Goal: Task Accomplishment & Management: Manage account settings

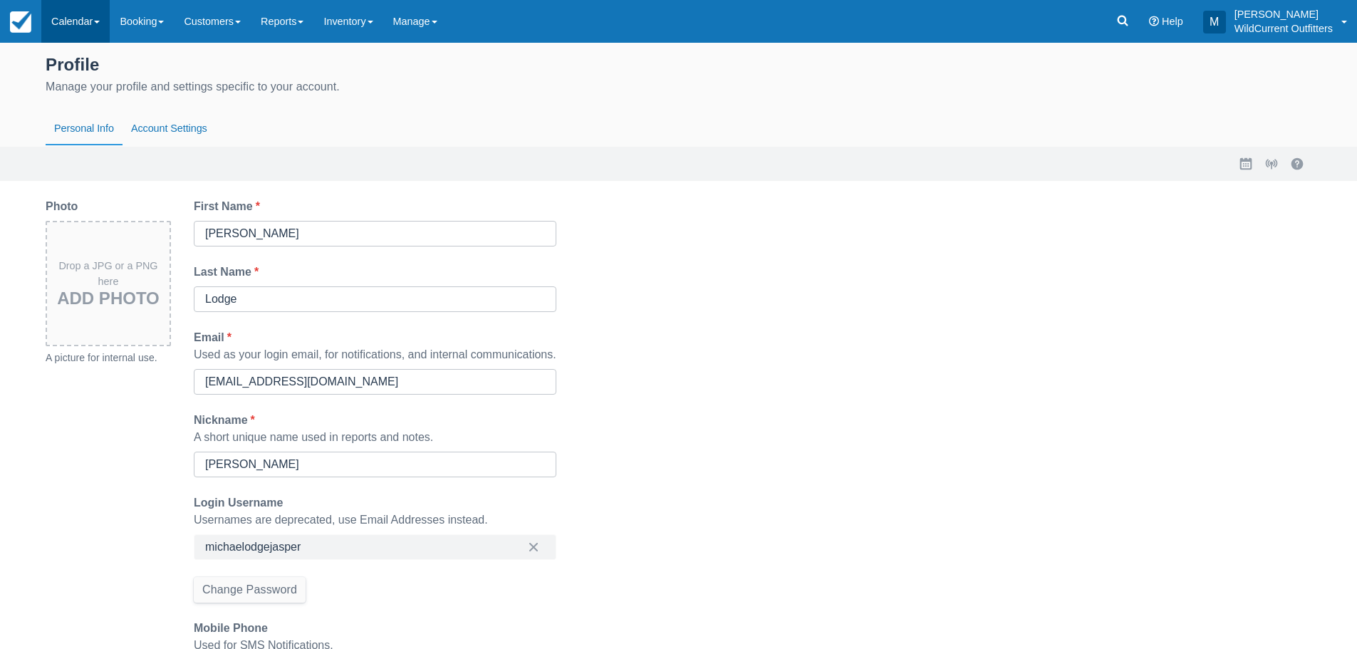
click at [98, 26] on link "Calendar" at bounding box center [75, 21] width 68 height 43
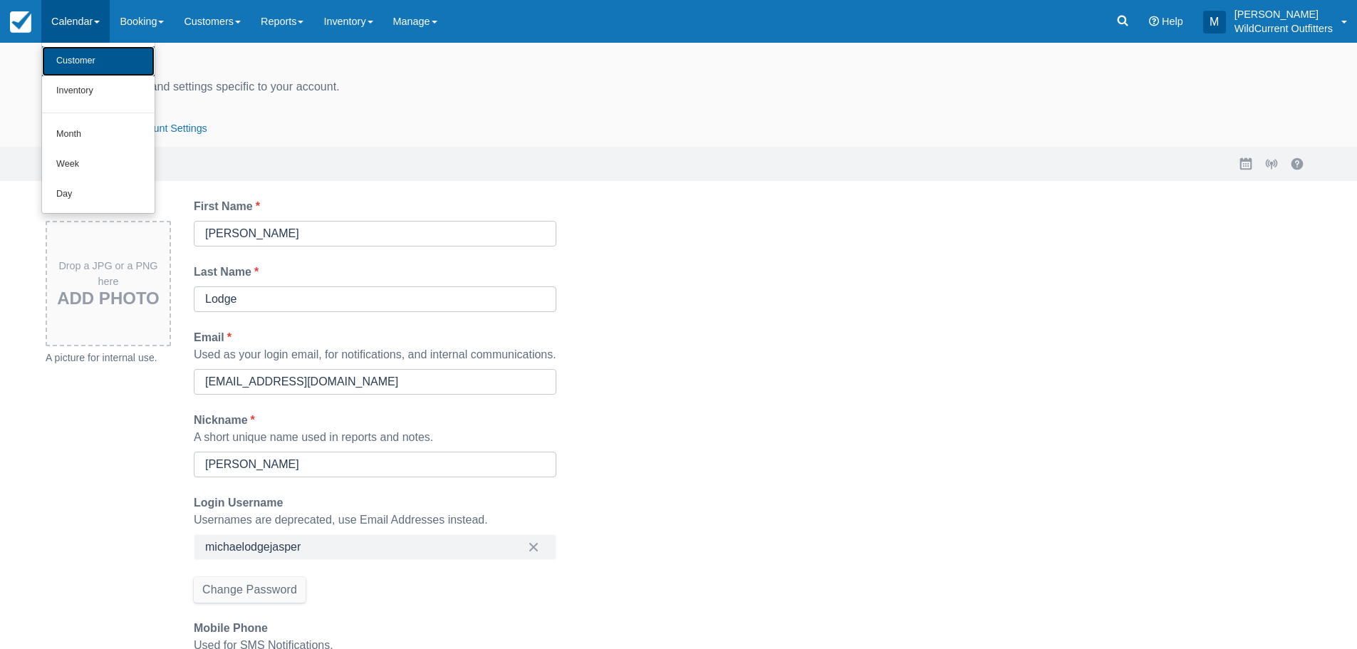
click at [105, 53] on link "Customer" at bounding box center [98, 61] width 113 height 30
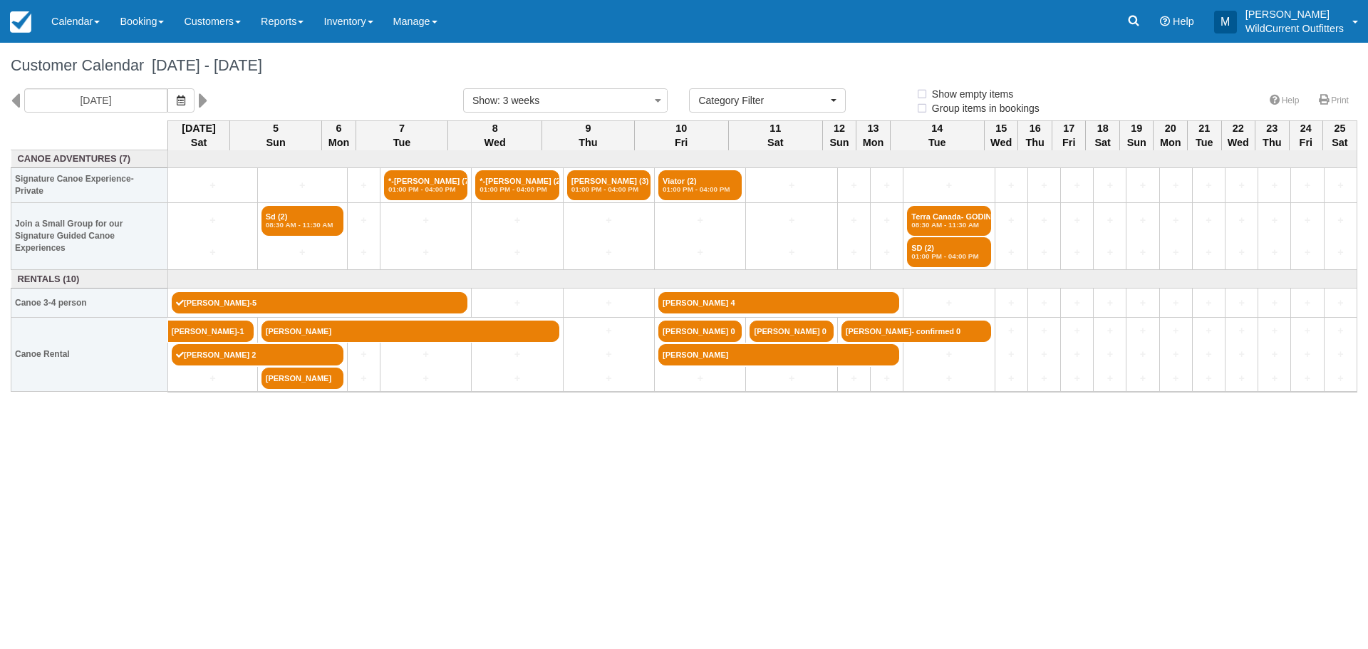
select select
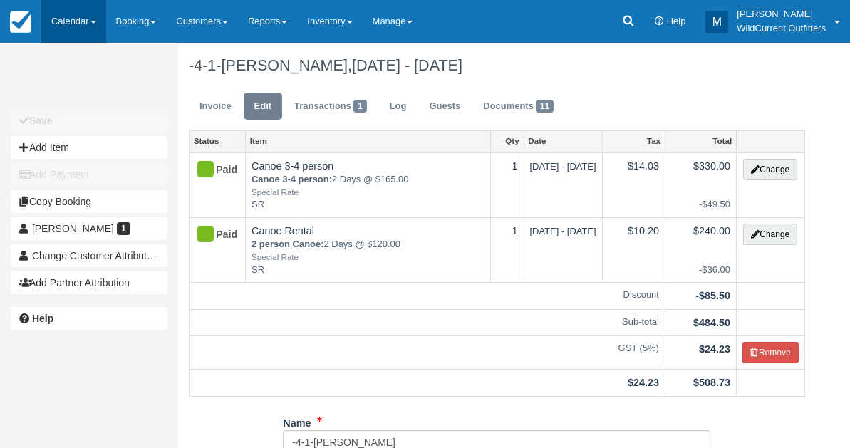
click at [76, 14] on link "Calendar" at bounding box center [73, 21] width 65 height 43
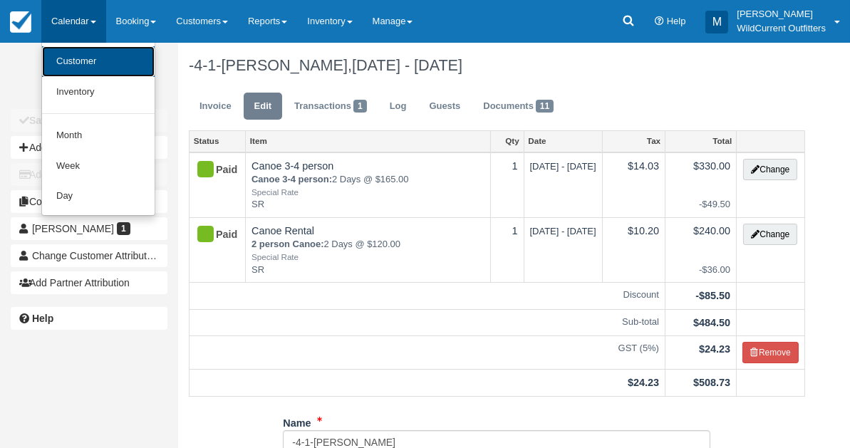
click at [76, 58] on link "Customer" at bounding box center [98, 61] width 113 height 31
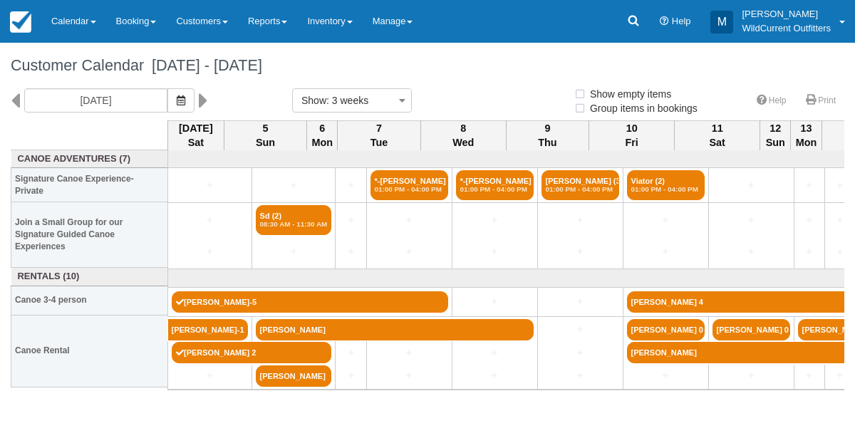
select select
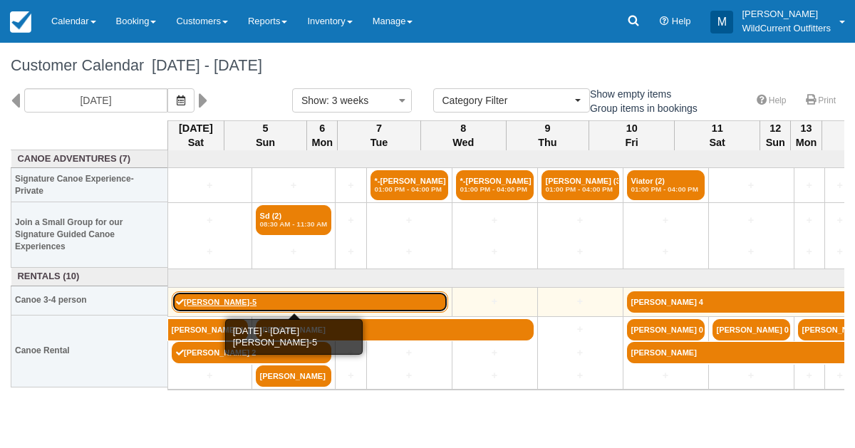
click at [185, 299] on link "[PERSON_NAME]-5" at bounding box center [310, 301] width 276 height 21
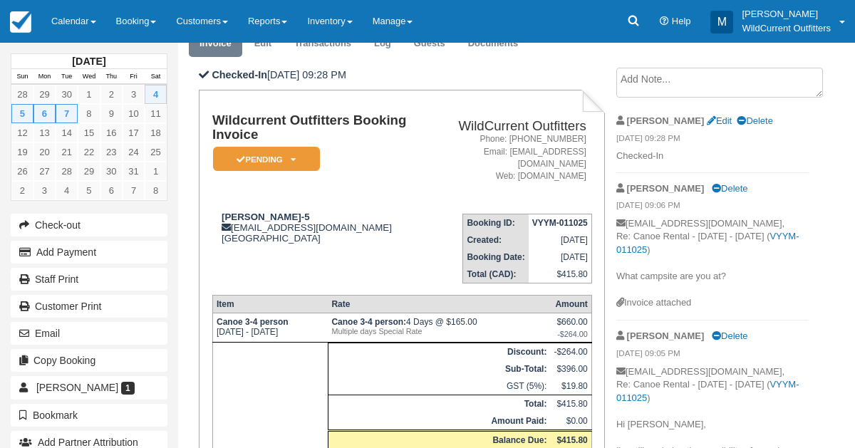
scroll to position [218, 0]
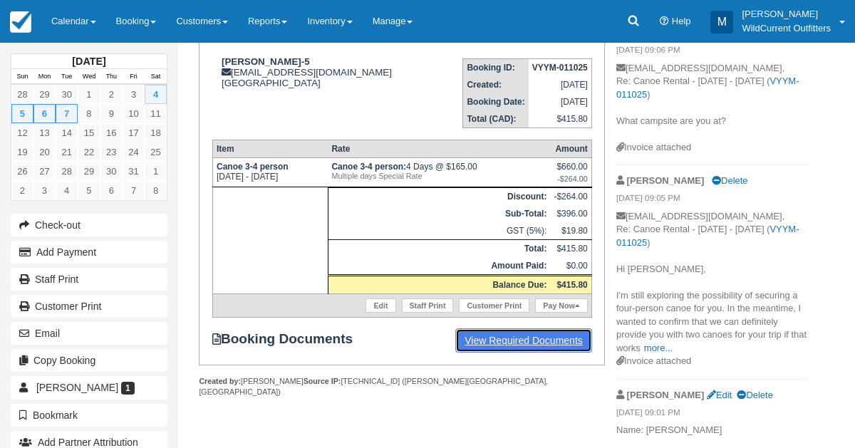
click at [531, 342] on link "View Required Documents" at bounding box center [523, 340] width 137 height 24
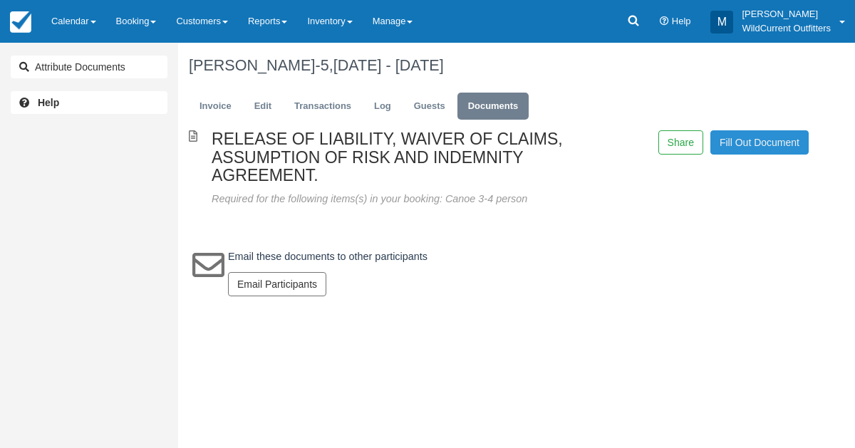
click at [767, 140] on link "Fill Out Document" at bounding box center [759, 142] width 98 height 24
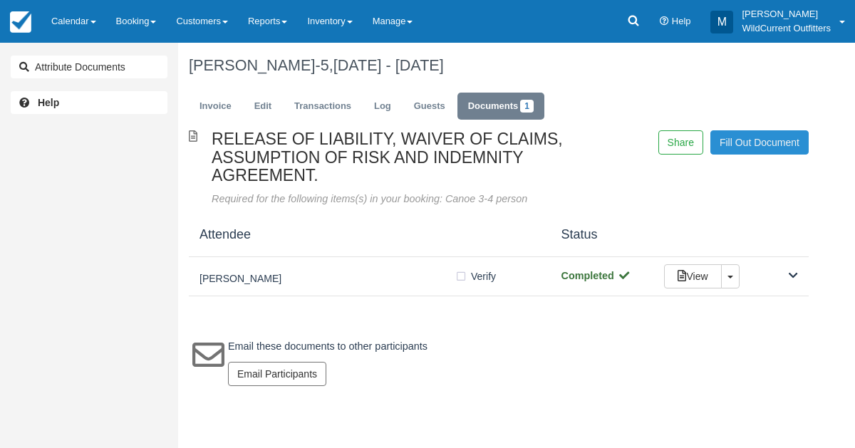
click at [736, 141] on link "Fill Out Document" at bounding box center [759, 142] width 98 height 24
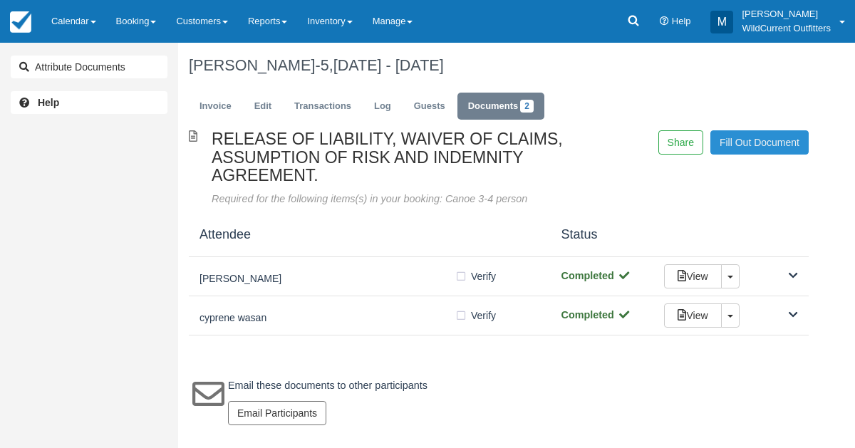
click at [747, 138] on link "Fill Out Document" at bounding box center [759, 142] width 98 height 24
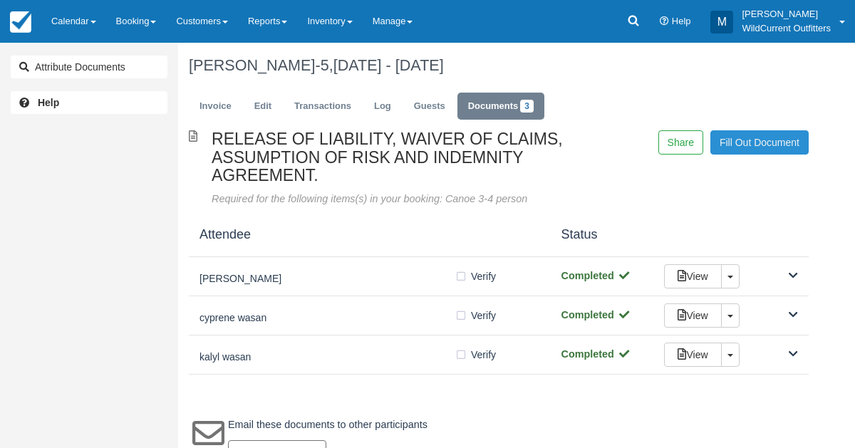
click at [757, 143] on link "Fill Out Document" at bounding box center [759, 142] width 98 height 24
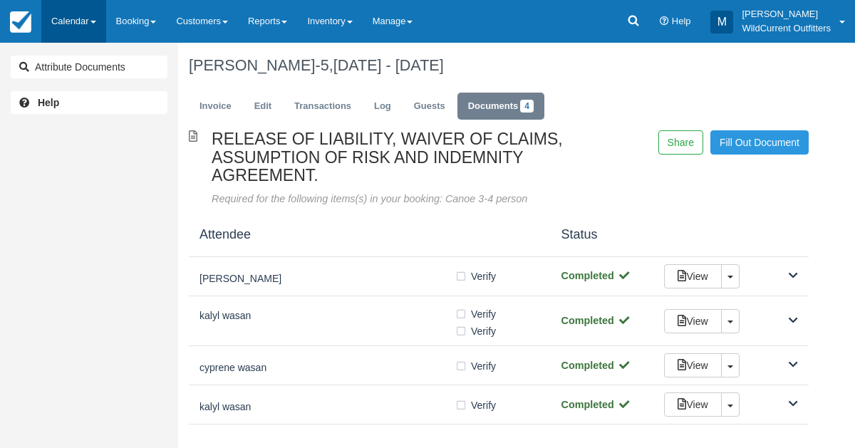
click at [67, 24] on link "Calendar" at bounding box center [73, 21] width 65 height 43
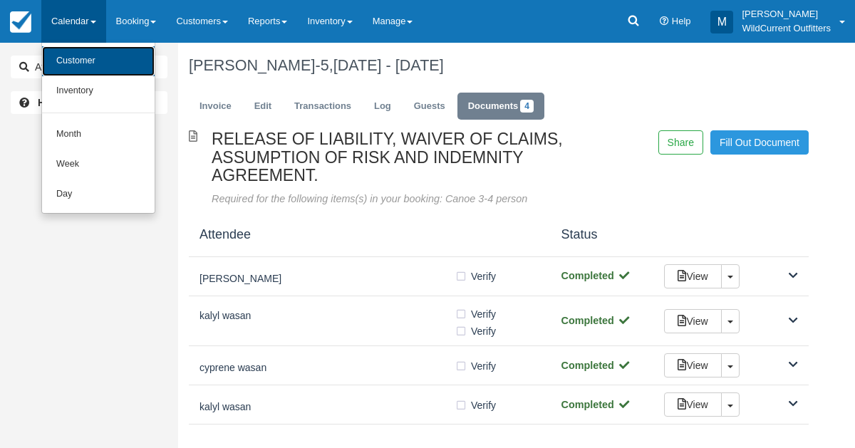
click at [67, 53] on link "Customer" at bounding box center [98, 61] width 113 height 30
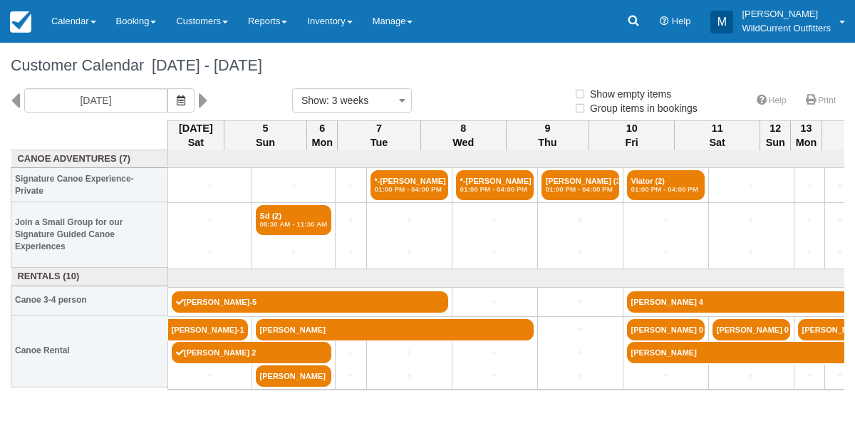
select select
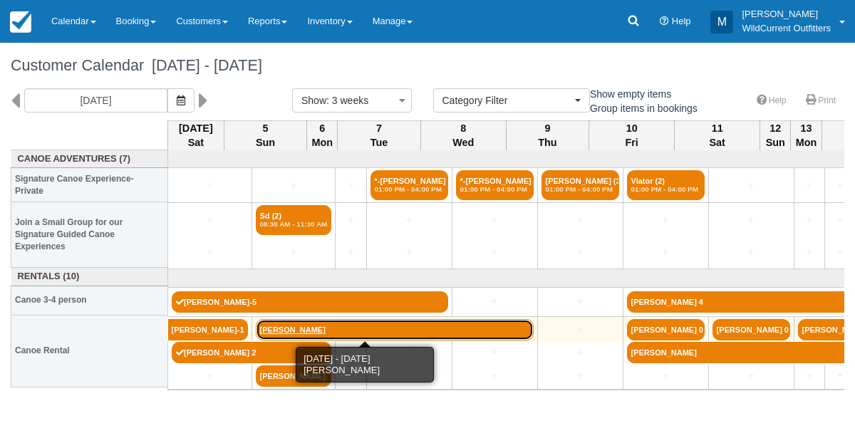
click at [261, 323] on link "Jessica Baik" at bounding box center [395, 329] width 278 height 21
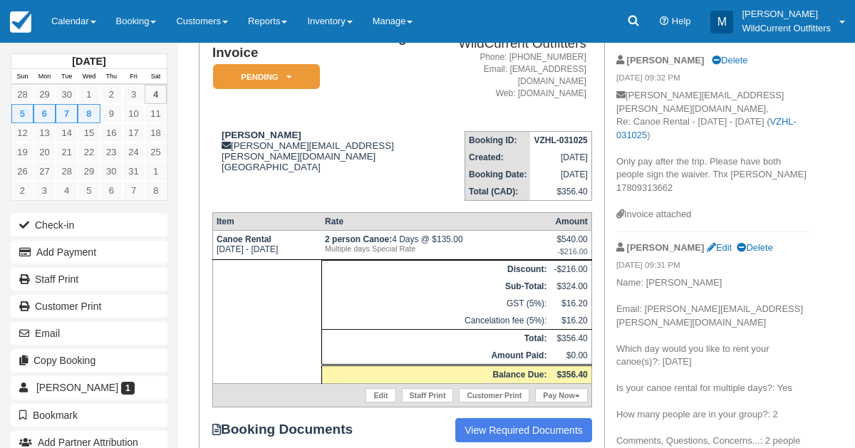
scroll to position [127, 0]
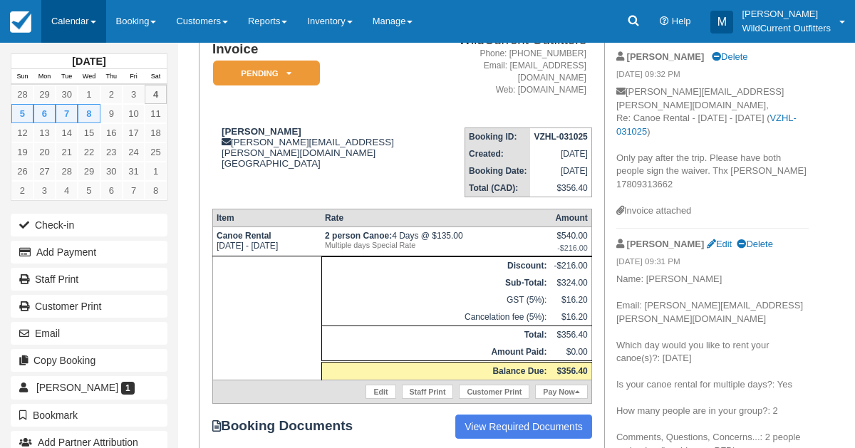
click at [78, 13] on link "Calendar" at bounding box center [73, 21] width 65 height 43
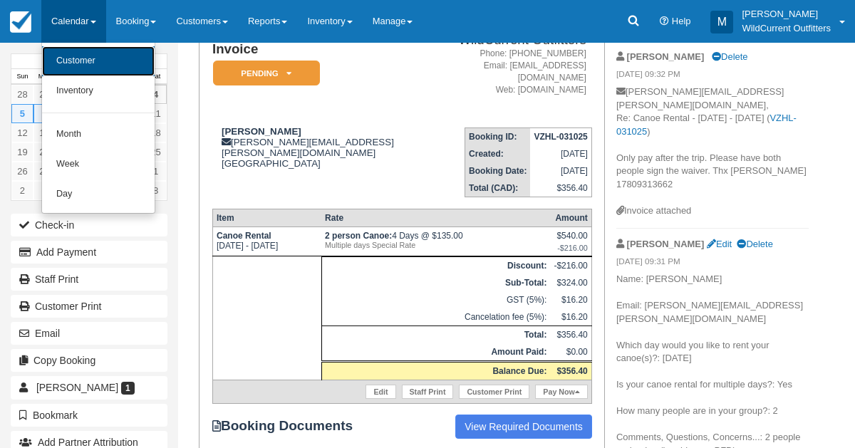
click at [74, 53] on link "Customer" at bounding box center [98, 61] width 113 height 30
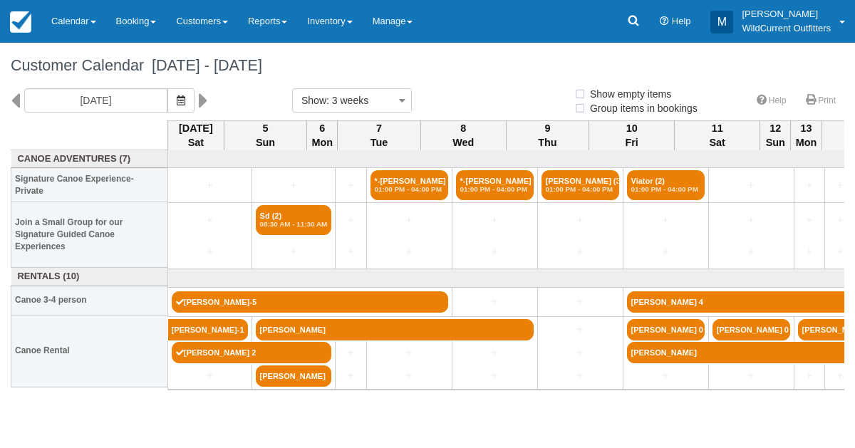
select select
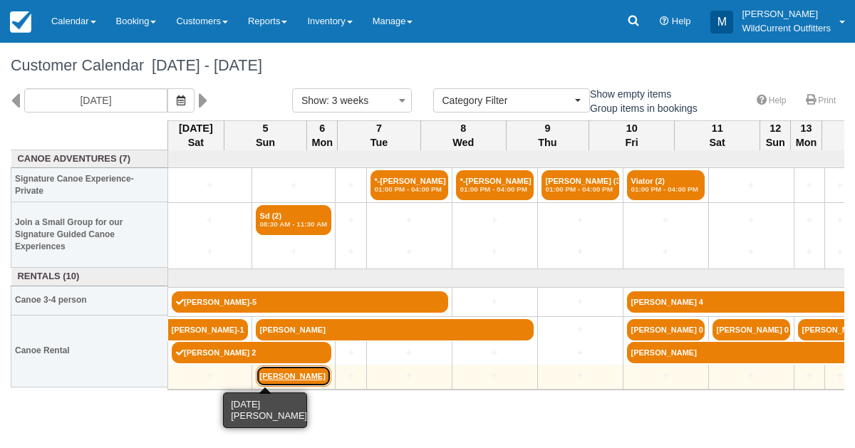
click at [266, 369] on link "[PERSON_NAME]" at bounding box center [294, 375] width 76 height 21
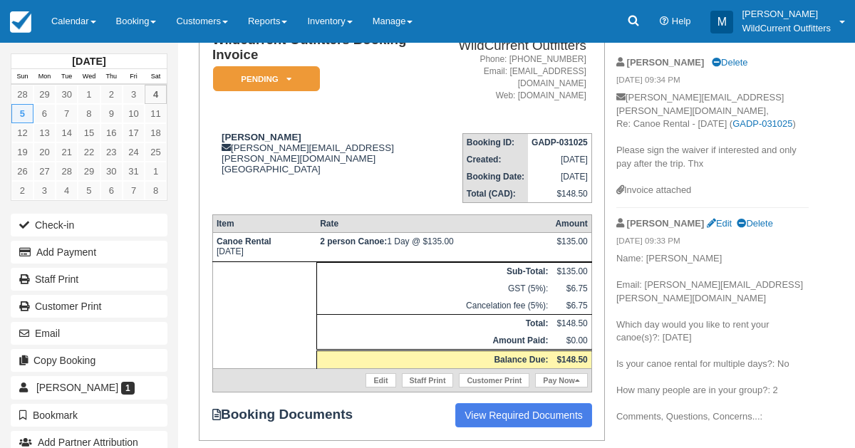
scroll to position [108, 0]
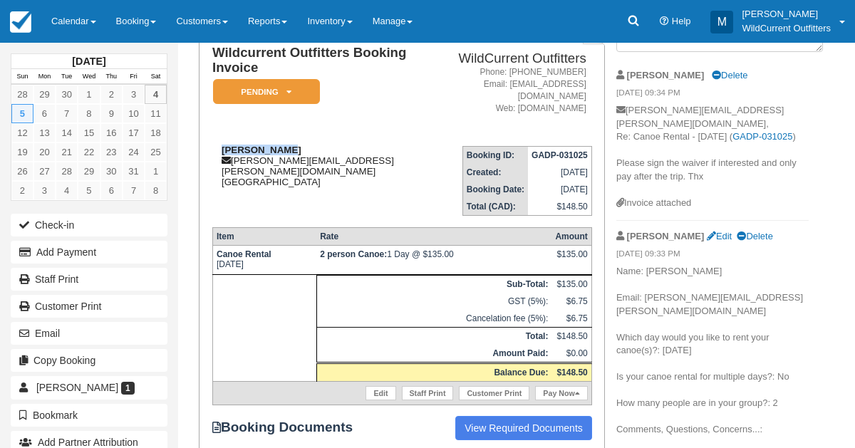
drag, startPoint x: 284, startPoint y: 144, endPoint x: 212, endPoint y: 146, distance: 72.0
click at [212, 146] on div "Oliver Brady oliver.ws.brady@gmail.com Canada" at bounding box center [328, 166] width 233 height 43
copy strong "Oliver Brady"
